Goal: Information Seeking & Learning: Learn about a topic

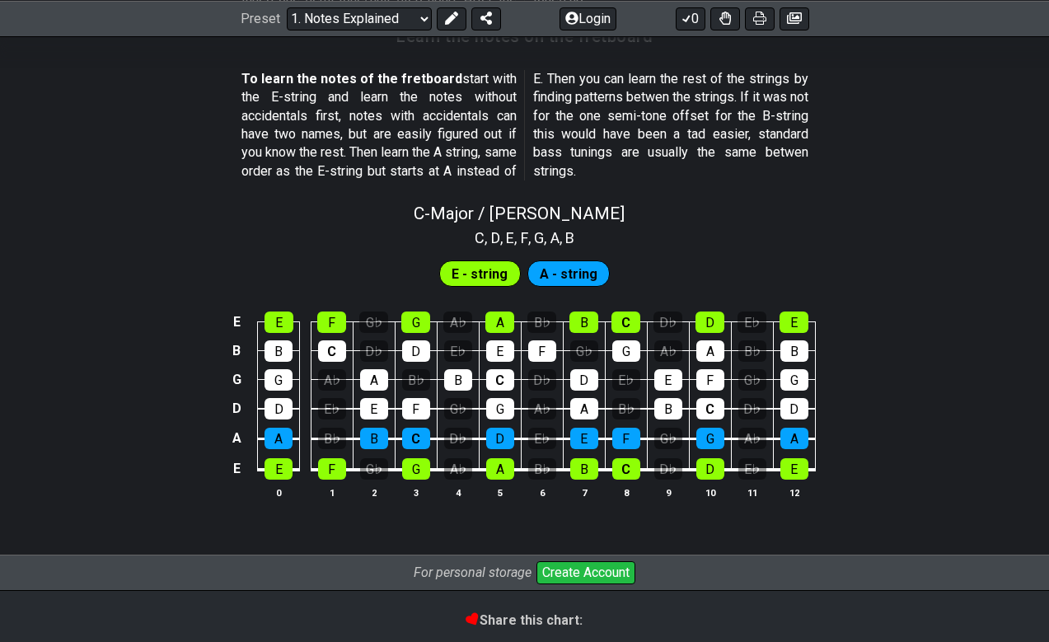
scroll to position [1500, 0]
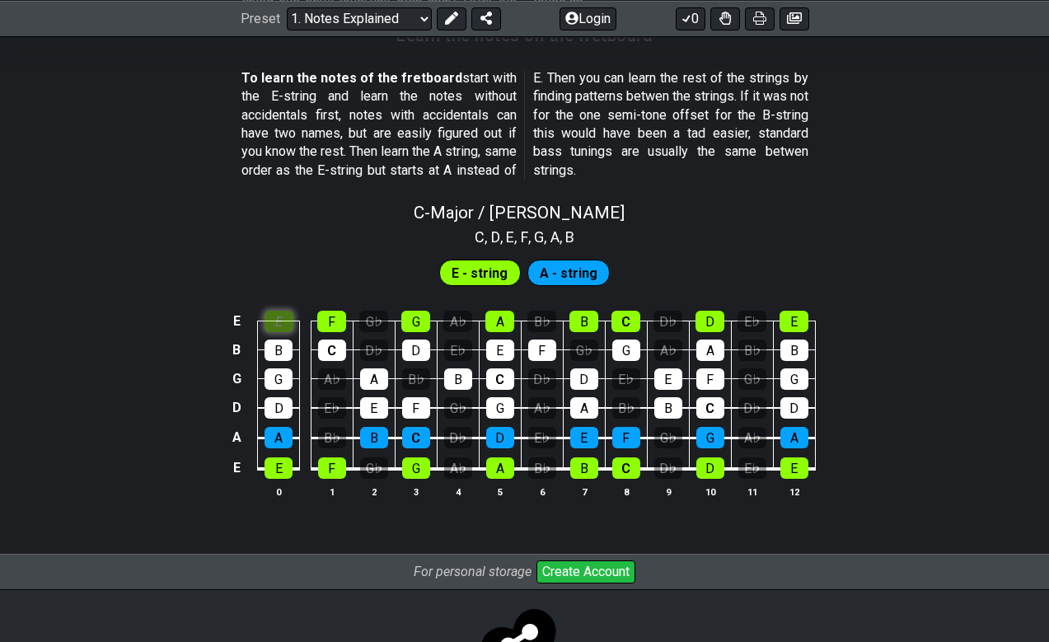
click at [277, 311] on div "E" at bounding box center [279, 321] width 29 height 21
click at [272, 457] on div "E" at bounding box center [279, 467] width 28 height 21
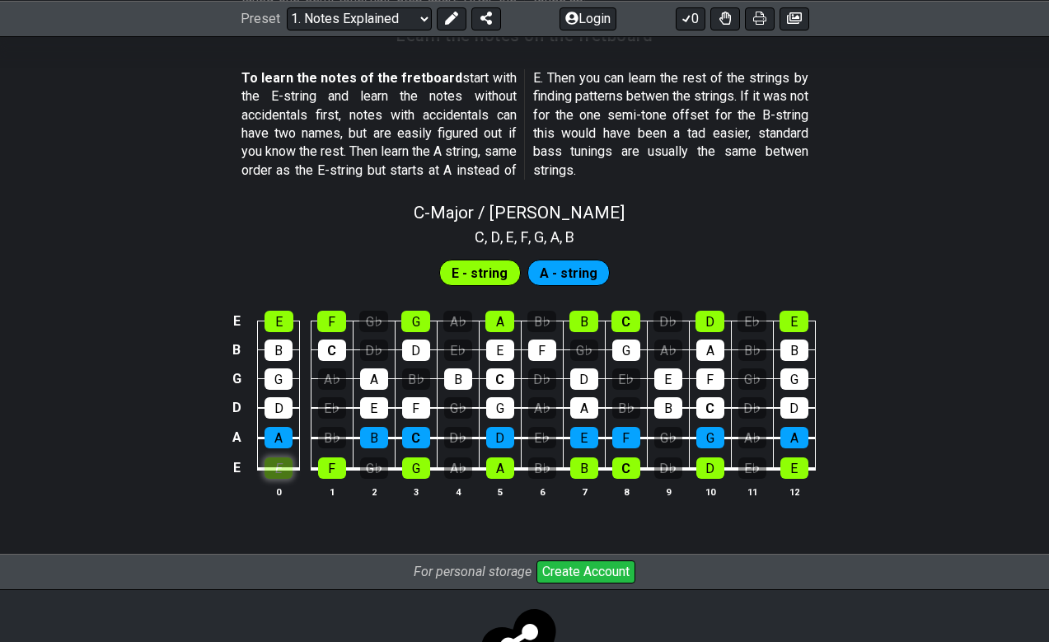
click at [272, 457] on div "E" at bounding box center [279, 467] width 28 height 21
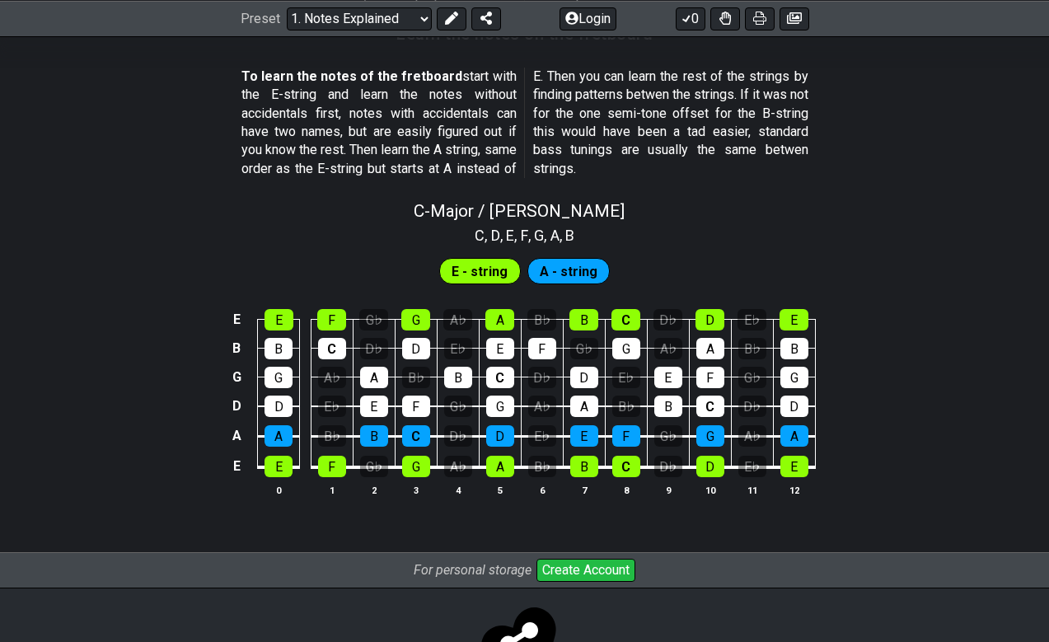
scroll to position [1510, 0]
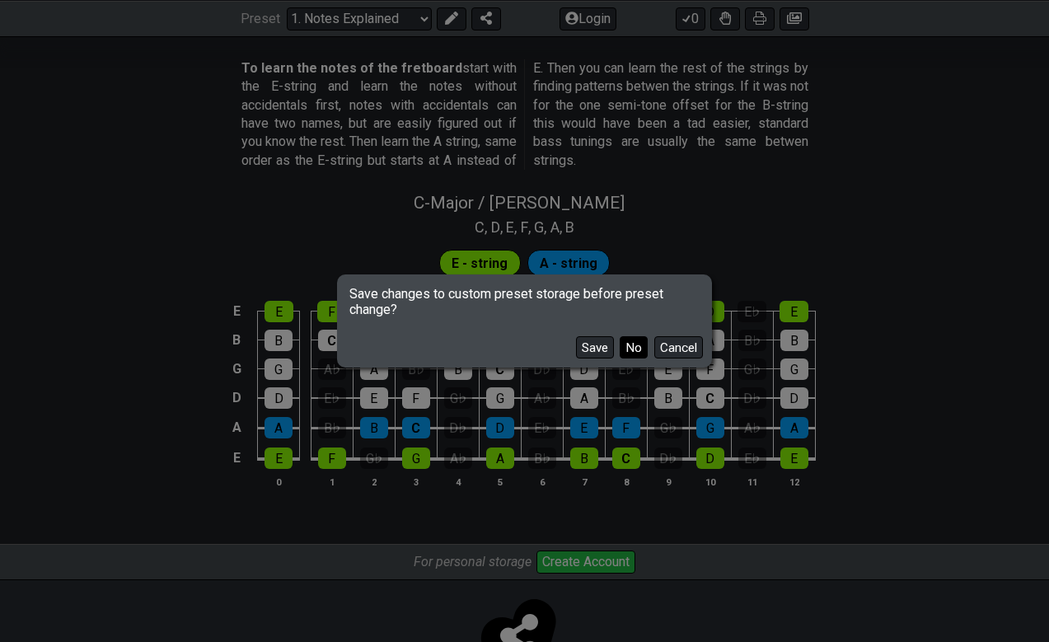
click at [626, 347] on button "No" at bounding box center [634, 347] width 28 height 22
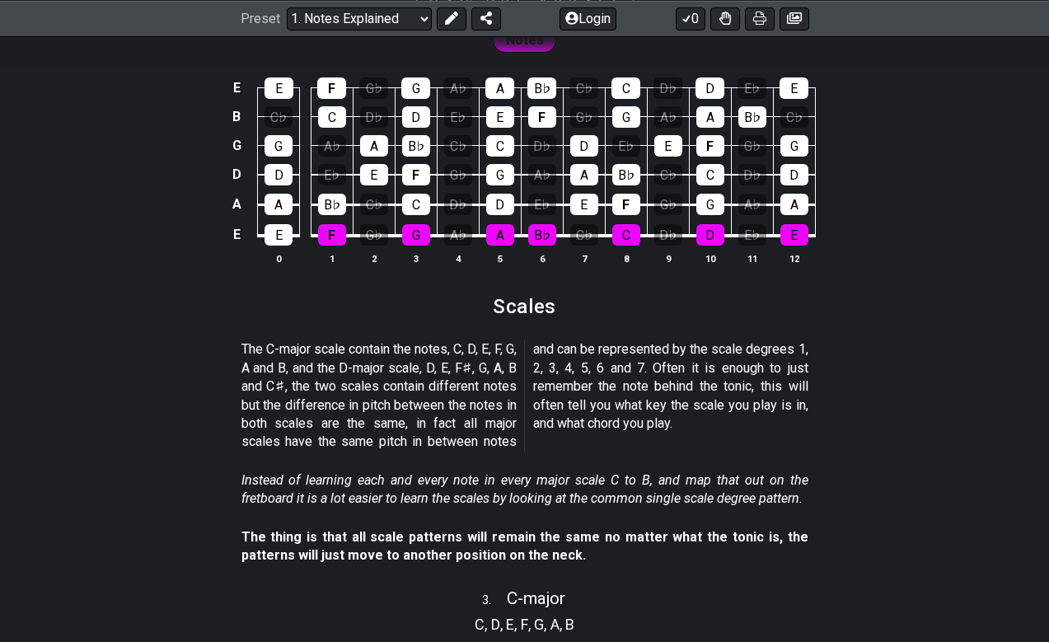
select select "/scale-degrees-and-intervals"
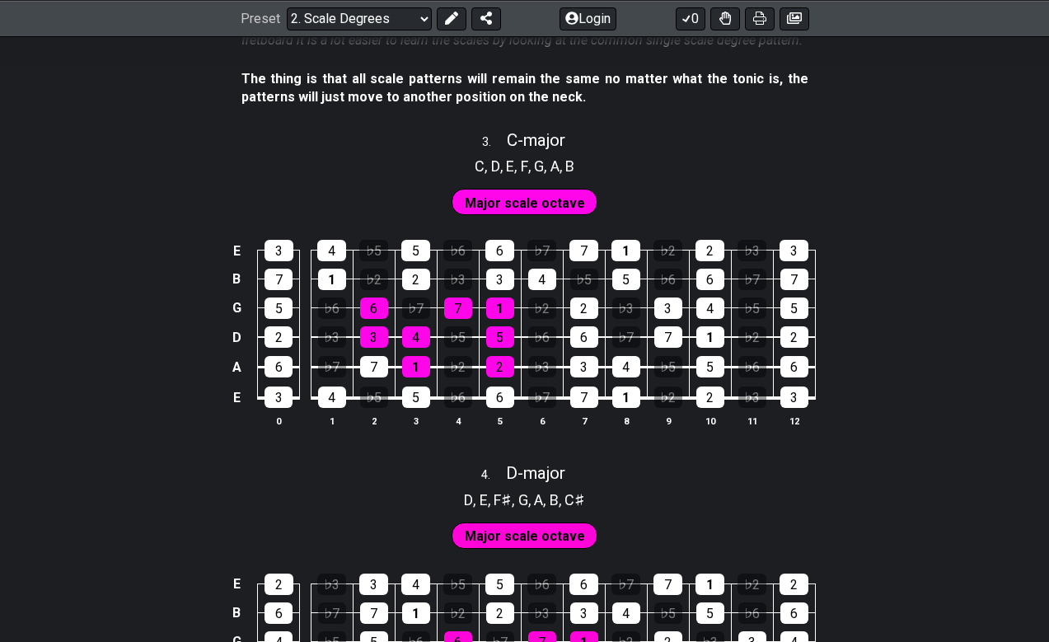
scroll to position [2169, 0]
